Goal: Task Accomplishment & Management: Manage account settings

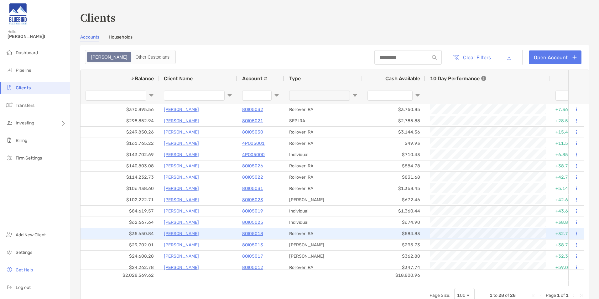
scroll to position [31, 0]
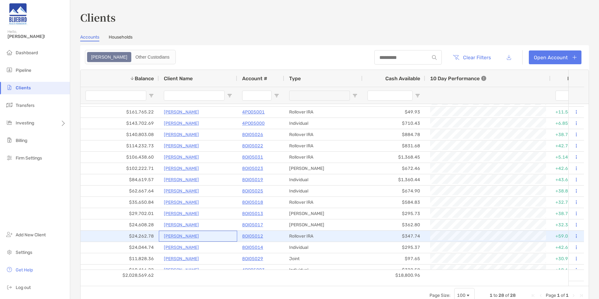
click at [174, 237] on p "[PERSON_NAME]" at bounding box center [181, 236] width 35 height 8
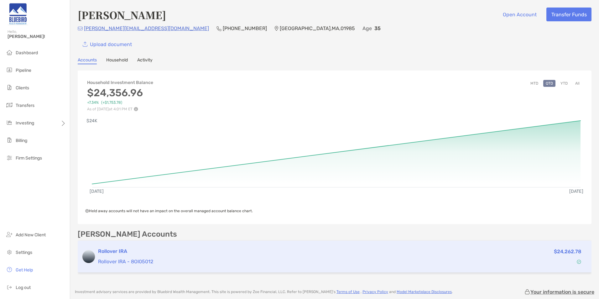
click at [152, 258] on p "Rollover IRA - 8OI05012" at bounding box center [281, 262] width 366 height 8
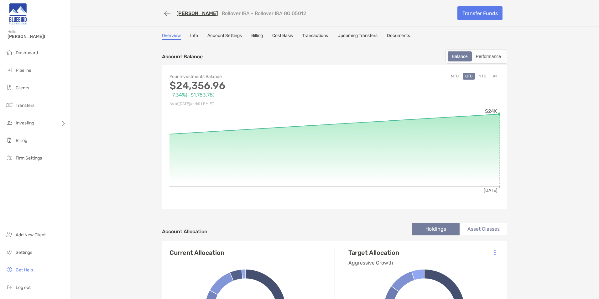
click at [481, 76] on button "YTD" at bounding box center [483, 76] width 12 height 7
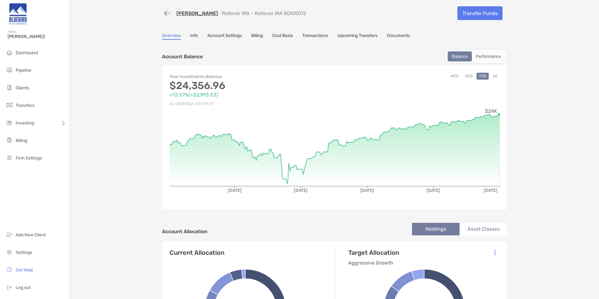
click at [493, 76] on button "All" at bounding box center [495, 76] width 9 height 7
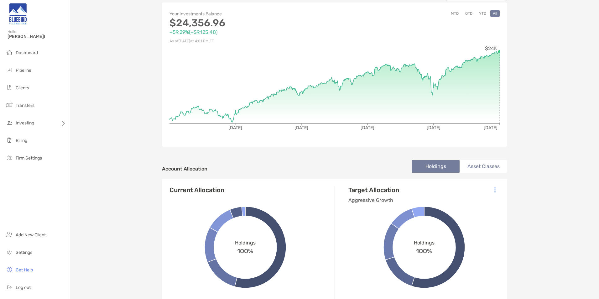
scroll to position [31, 0]
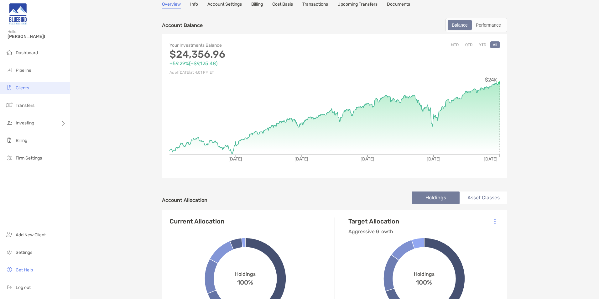
click at [36, 89] on li "Clients" at bounding box center [35, 88] width 70 height 13
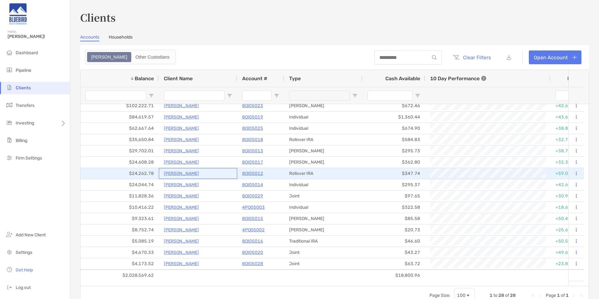
click at [182, 175] on p "[PERSON_NAME]" at bounding box center [181, 174] width 35 height 8
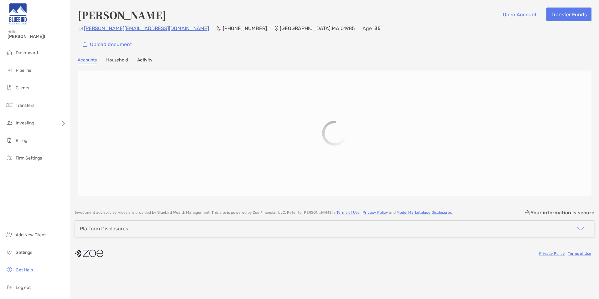
click at [145, 60] on link "Activity" at bounding box center [144, 60] width 15 height 7
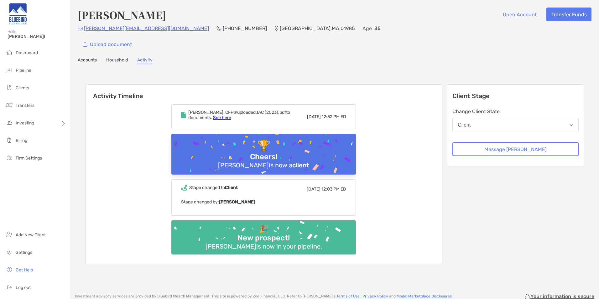
click at [94, 61] on link "Accounts" at bounding box center [87, 60] width 19 height 7
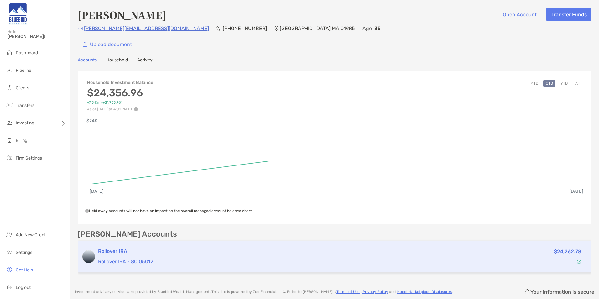
click at [237, 261] on p "Rollover IRA - 8OI05012" at bounding box center [281, 262] width 366 height 8
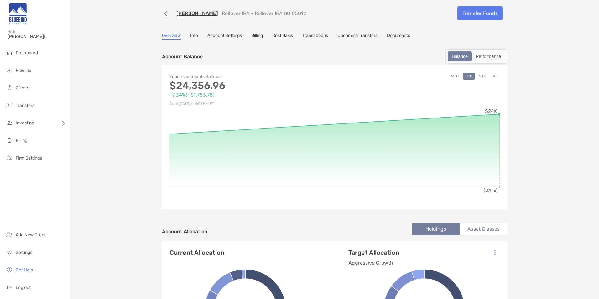
click at [316, 33] on div "[PERSON_NAME] Rollover IRA - Rollover IRA 8OI05012 Transfer Funds Overview Info…" at bounding box center [334, 301] width 529 height 603
click at [317, 35] on link "Transactions" at bounding box center [316, 36] width 26 height 7
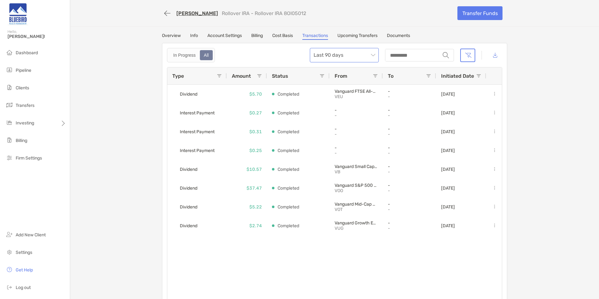
click at [356, 58] on span "Last 90 days" at bounding box center [344, 55] width 61 height 14
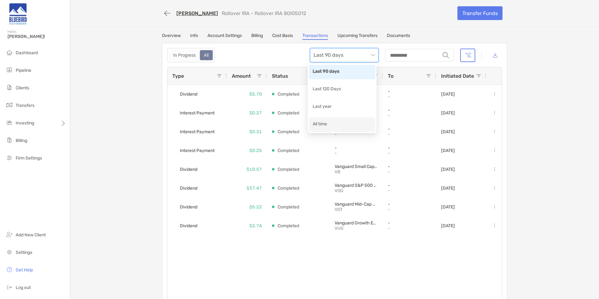
click at [341, 121] on div "All time" at bounding box center [342, 125] width 59 height 8
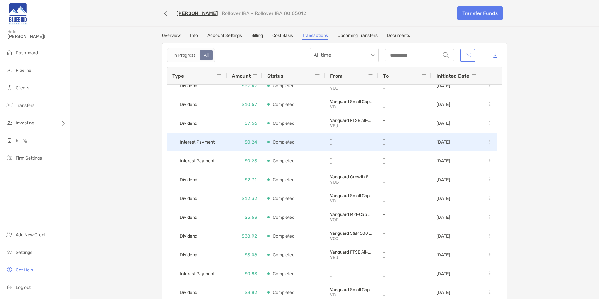
scroll to position [138, 0]
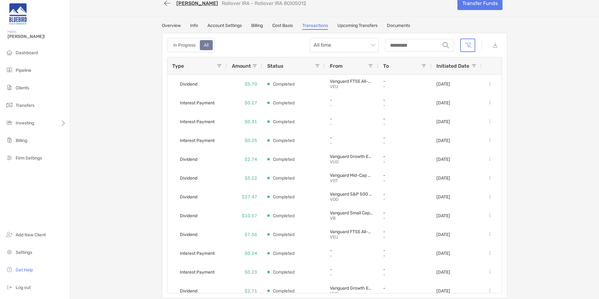
click at [228, 24] on link "Account Settings" at bounding box center [225, 26] width 34 height 7
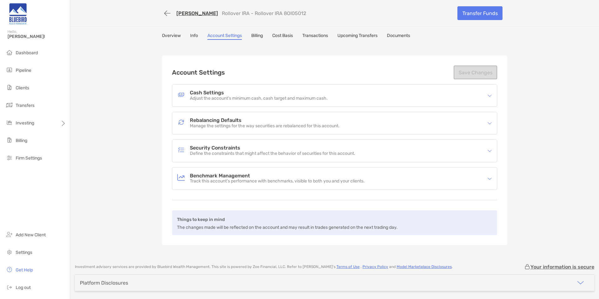
click at [280, 124] on p "Manage the settings for the way securities are rebalanced for this account." at bounding box center [265, 126] width 150 height 5
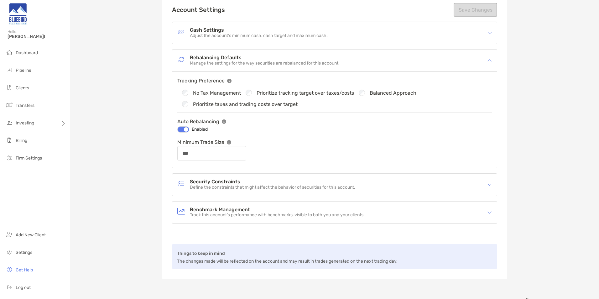
click at [257, 185] on p "Define the constraints that might affect the behavior of securities for this ac…" at bounding box center [273, 187] width 166 height 5
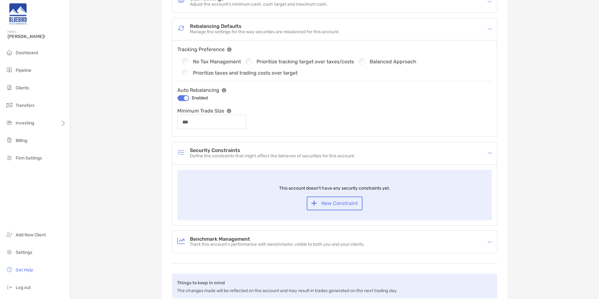
click at [278, 240] on h4 "Benchmark Management" at bounding box center [277, 239] width 175 height 5
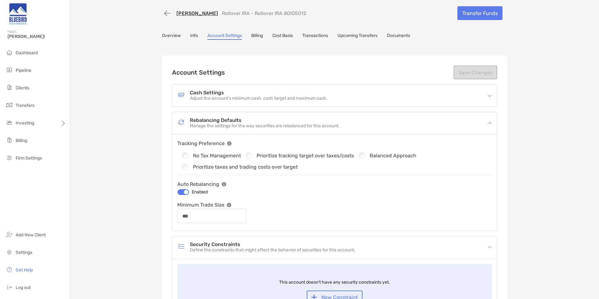
drag, startPoint x: 169, startPoint y: 35, endPoint x: 177, endPoint y: 40, distance: 10.0
click at [169, 35] on link "Overview" at bounding box center [171, 36] width 19 height 7
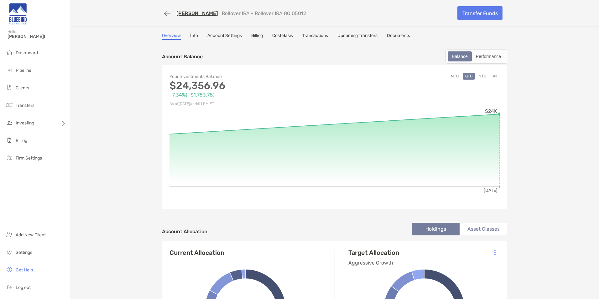
click at [219, 38] on link "Account Settings" at bounding box center [225, 36] width 34 height 7
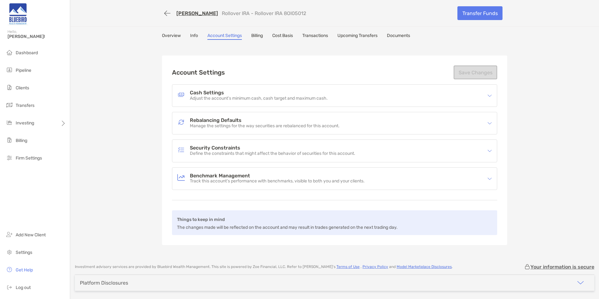
click at [276, 124] on p "Manage the settings for the way securities are rebalanced for this account." at bounding box center [265, 126] width 150 height 5
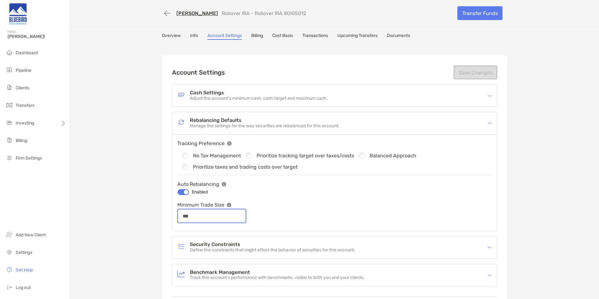
drag, startPoint x: 202, startPoint y: 219, endPoint x: 184, endPoint y: 217, distance: 18.6
click at [184, 217] on input "***" at bounding box center [212, 216] width 68 height 5
type input "***"
click at [300, 198] on div "Auto Rebalancing Enabled Minimum Trade Size ***" at bounding box center [334, 201] width 315 height 43
click at [35, 50] on li "Dashboard" at bounding box center [35, 53] width 70 height 13
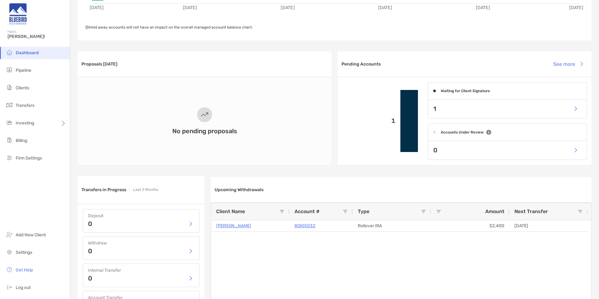
scroll to position [125, 0]
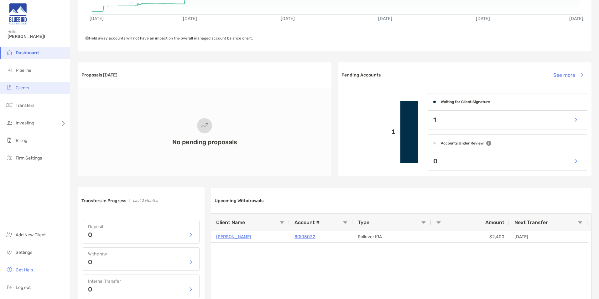
click at [37, 88] on li "Clients" at bounding box center [35, 88] width 70 height 13
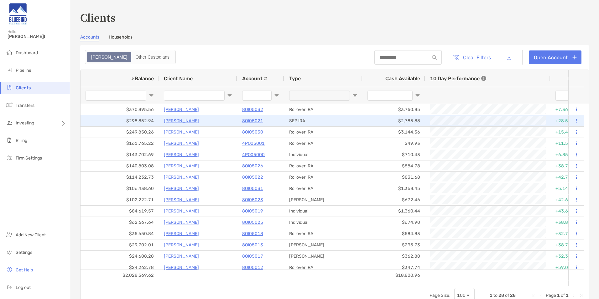
click at [176, 121] on p "[PERSON_NAME]" at bounding box center [181, 121] width 35 height 8
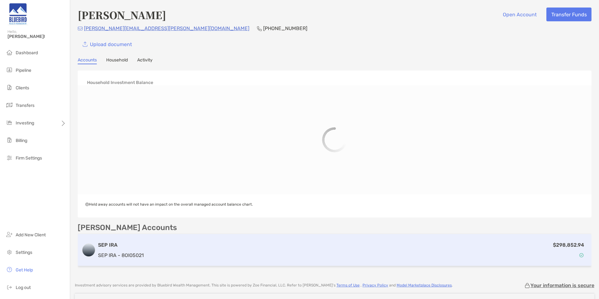
click at [145, 252] on div "SEP IRA SEP IRA - 8OI05021 $298,852.94" at bounding box center [335, 250] width 514 height 32
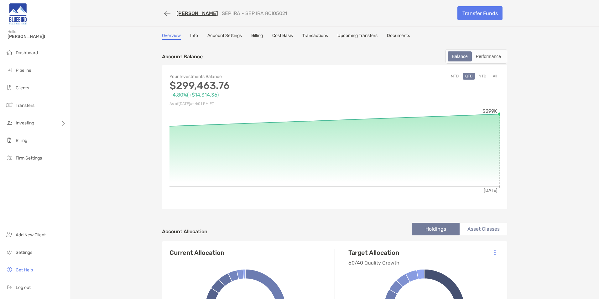
drag, startPoint x: 281, startPoint y: 12, endPoint x: 250, endPoint y: 12, distance: 30.4
click at [250, 12] on div "[PERSON_NAME] SEP IRA - SEP IRA 8OI05021" at bounding box center [307, 14] width 291 height 12
drag, startPoint x: 250, startPoint y: 12, endPoint x: 312, endPoint y: 15, distance: 61.8
click at [312, 15] on div "[PERSON_NAME] SEP IRA - SEP IRA 8OI05021" at bounding box center [307, 14] width 291 height 12
drag, startPoint x: 253, startPoint y: 14, endPoint x: 277, endPoint y: 16, distance: 24.2
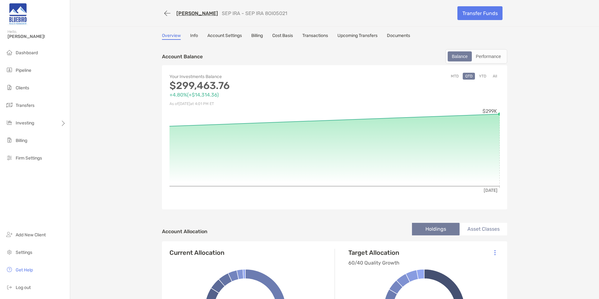
click at [277, 16] on div "[PERSON_NAME] SEP IRA - SEP IRA 8OI05021" at bounding box center [307, 14] width 291 height 12
drag, startPoint x: 277, startPoint y: 16, endPoint x: 265, endPoint y: 21, distance: 13.3
click at [265, 21] on div "[PERSON_NAME] SEP IRA - SEP IRA 8OI05021 Transfer Funds" at bounding box center [335, 13] width 358 height 26
click at [316, 34] on link "Transactions" at bounding box center [316, 36] width 26 height 7
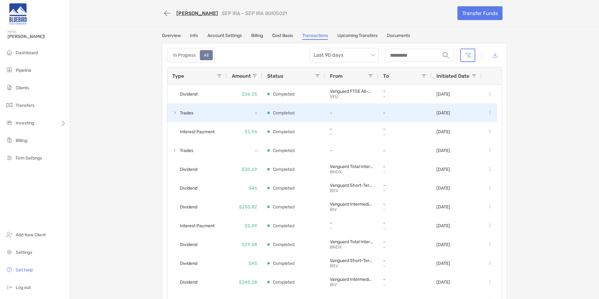
click at [180, 110] on span "Trades" at bounding box center [186, 113] width 13 height 10
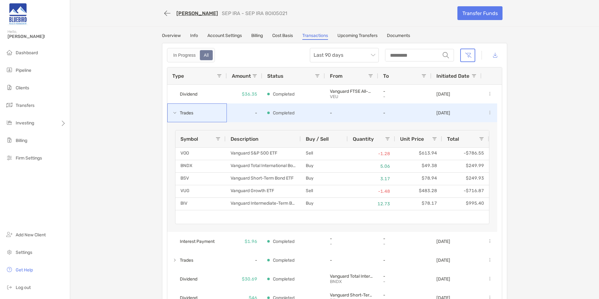
click at [180, 110] on span "Trades" at bounding box center [186, 113] width 13 height 10
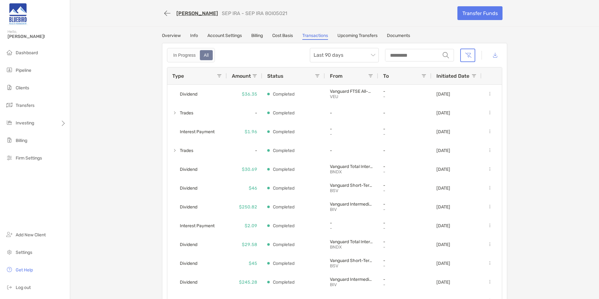
click at [238, 36] on link "Account Settings" at bounding box center [225, 36] width 34 height 7
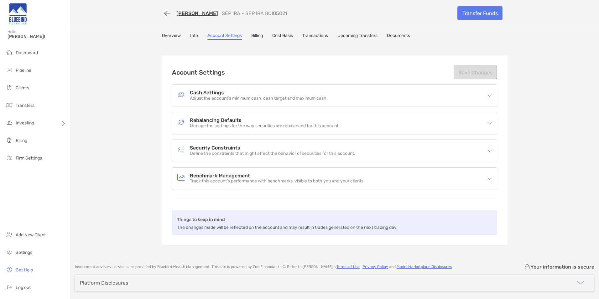
click at [247, 122] on h4 "Rebalancing Defaults" at bounding box center [265, 120] width 150 height 5
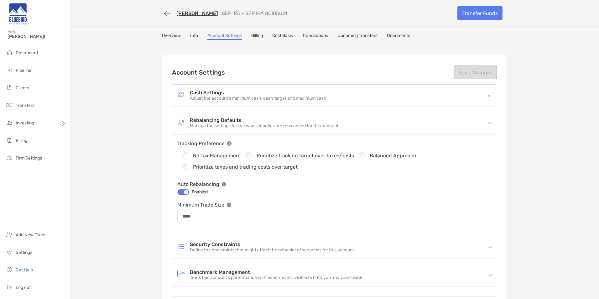
click at [151, 104] on div "[PERSON_NAME] SEP IRA - SEP IRA 8OI05021 Transfer Funds Overview Info Account S…" at bounding box center [334, 177] width 529 height 354
click at [34, 52] on span "Dashboard" at bounding box center [27, 52] width 22 height 5
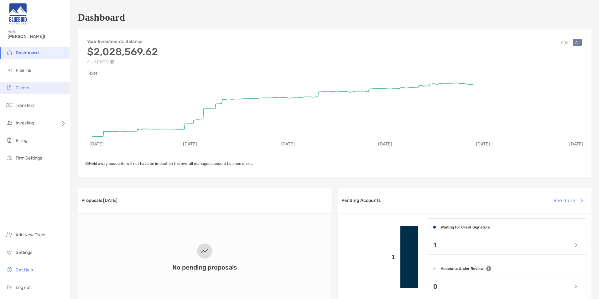
click at [31, 90] on li "Clients" at bounding box center [35, 88] width 70 height 13
